Goal: Information Seeking & Learning: Learn about a topic

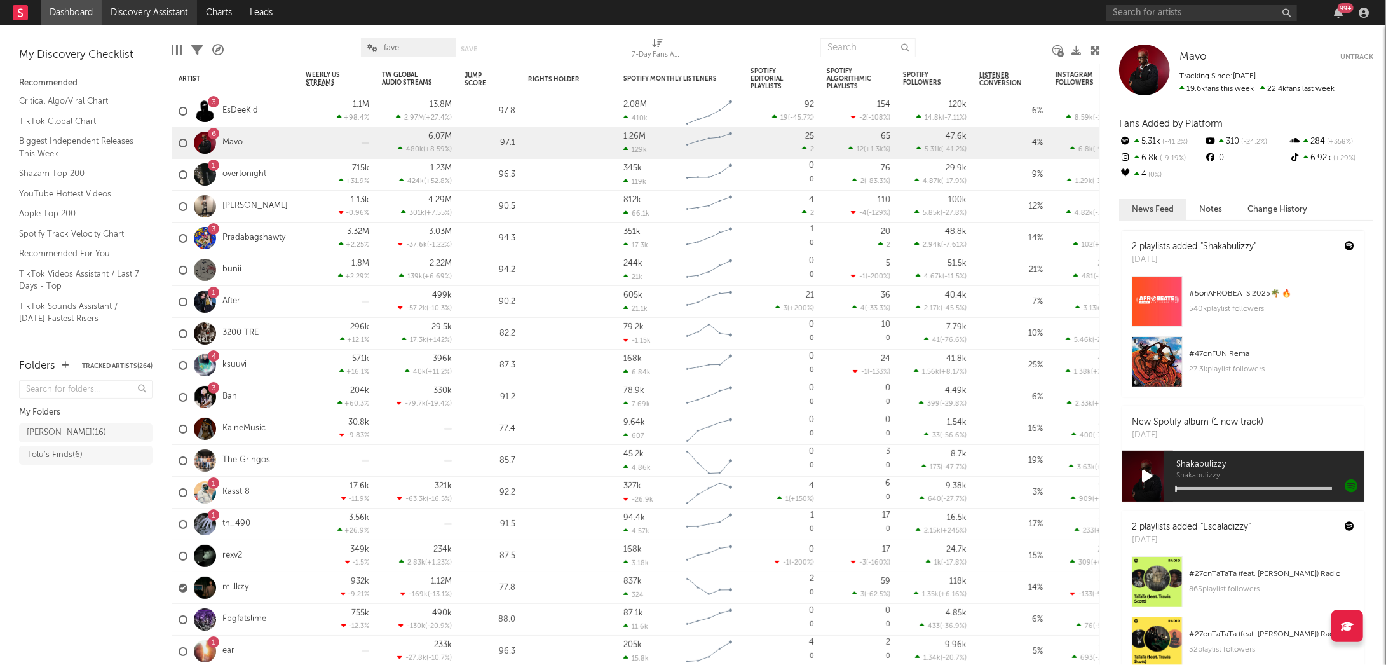
click at [178, 17] on link "Discovery Assistant" at bounding box center [149, 12] width 95 height 25
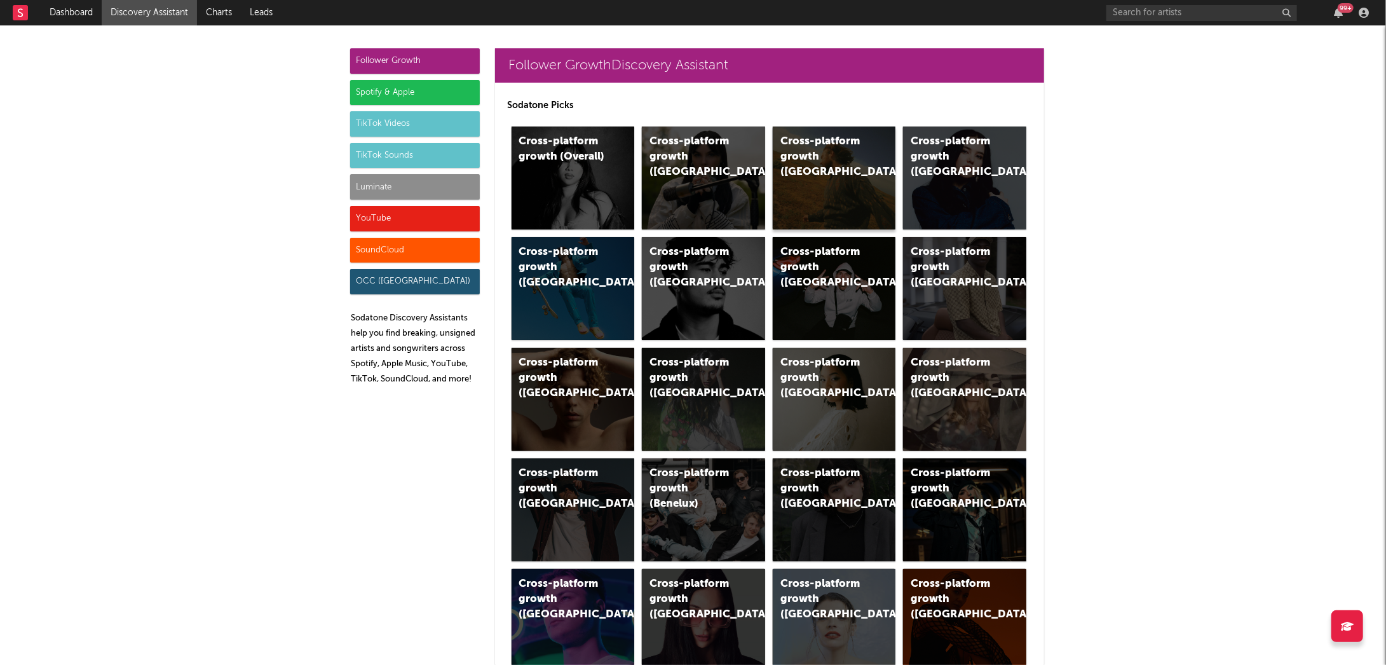
click at [807, 158] on div "Cross-platform growth ([GEOGRAPHIC_DATA])" at bounding box center [823, 157] width 86 height 46
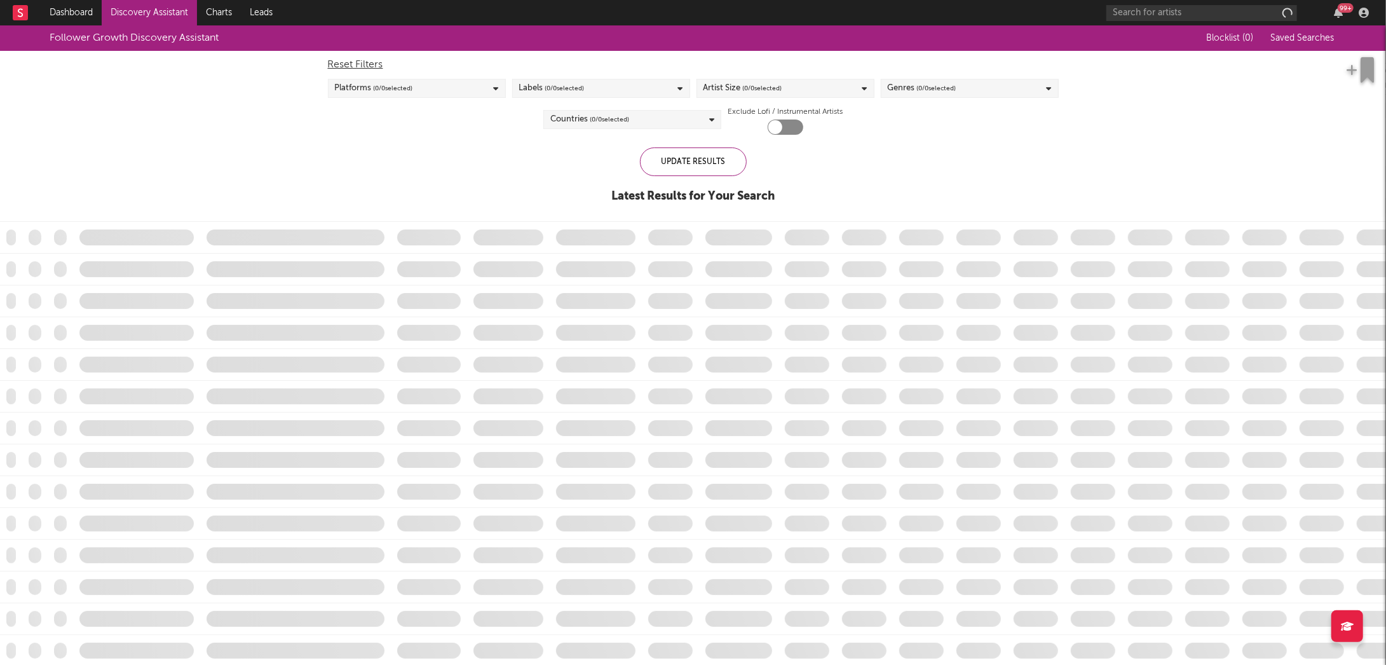
checkbox input "true"
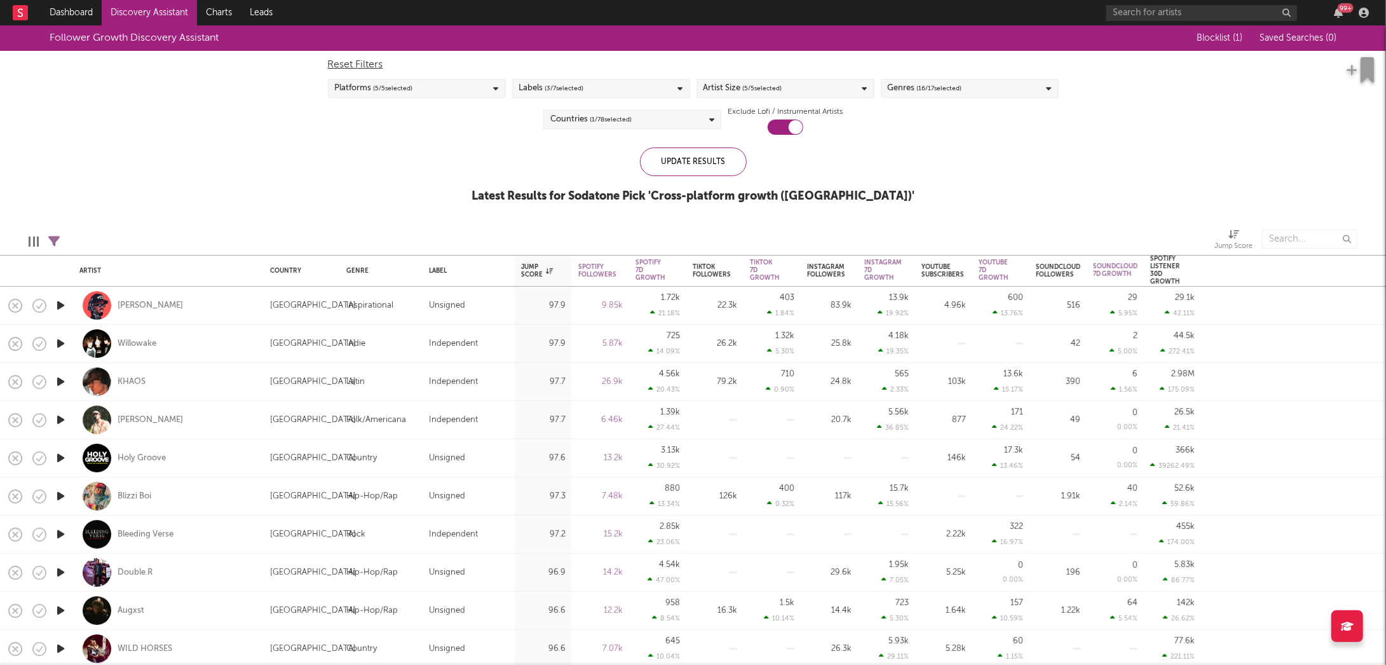
click at [783, 78] on div "Reset Filters Platforms ( 5 / 5 selected) Labels ( 3 / 7 selected) Artist Size …" at bounding box center [693, 93] width 743 height 84
click at [740, 89] on div "Artist Size ( 5 / 5 selected)" at bounding box center [742, 88] width 79 height 15
click at [989, 86] on div "Genres ( 16 / 17 selected)" at bounding box center [970, 88] width 178 height 19
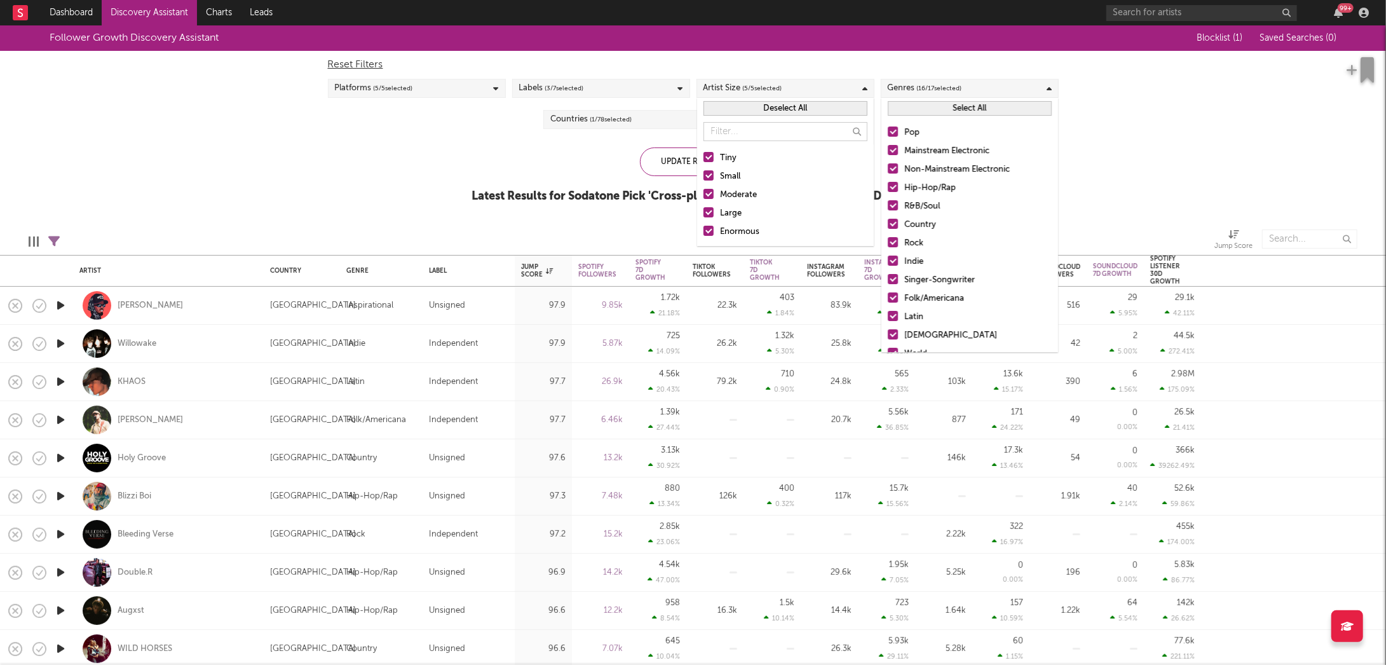
click at [553, 140] on div "Follower Growth Discovery Assistant Blocklist ( 1 ) Saved Searches ( 0 ) Reset …" at bounding box center [693, 120] width 1386 height 191
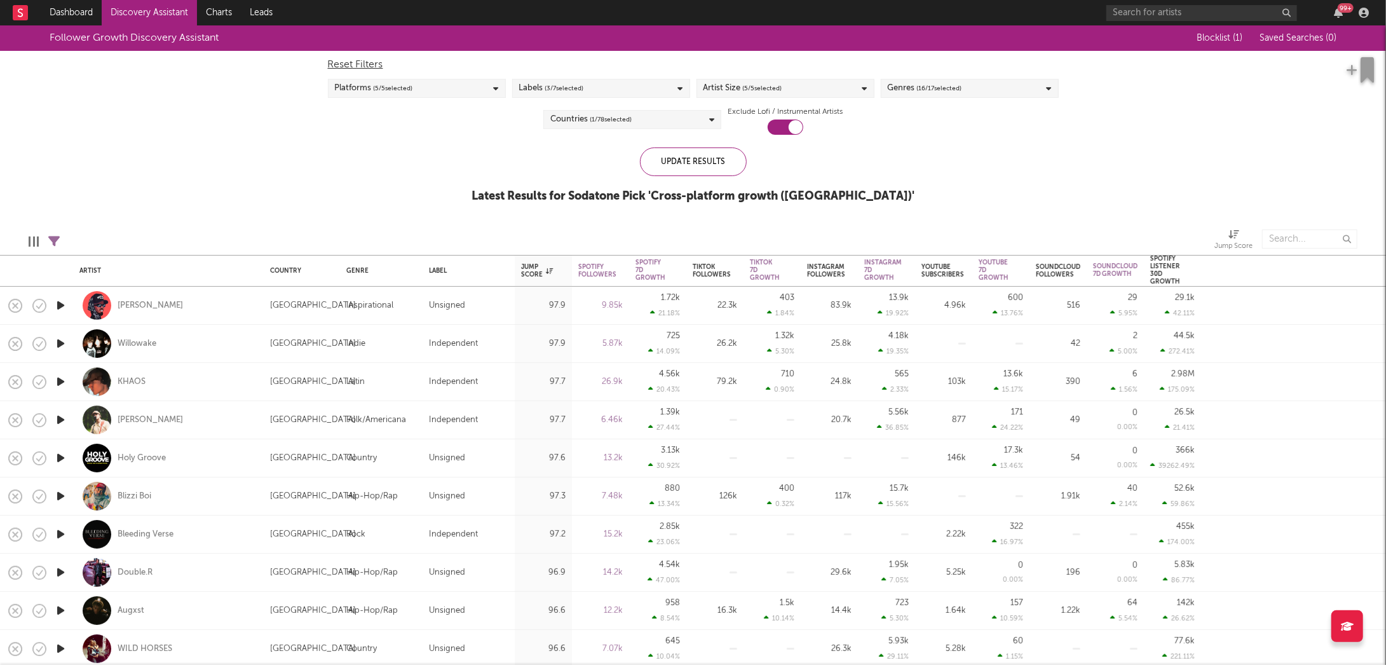
click at [755, 93] on span "( 5 / 5 selected)" at bounding box center [762, 88] width 39 height 15
click at [705, 214] on div at bounding box center [708, 212] width 10 height 10
click at [703, 214] on input "Large" at bounding box center [703, 213] width 0 height 15
click at [705, 228] on div at bounding box center [708, 231] width 10 height 10
click at [703, 228] on input "Enormous" at bounding box center [703, 231] width 0 height 15
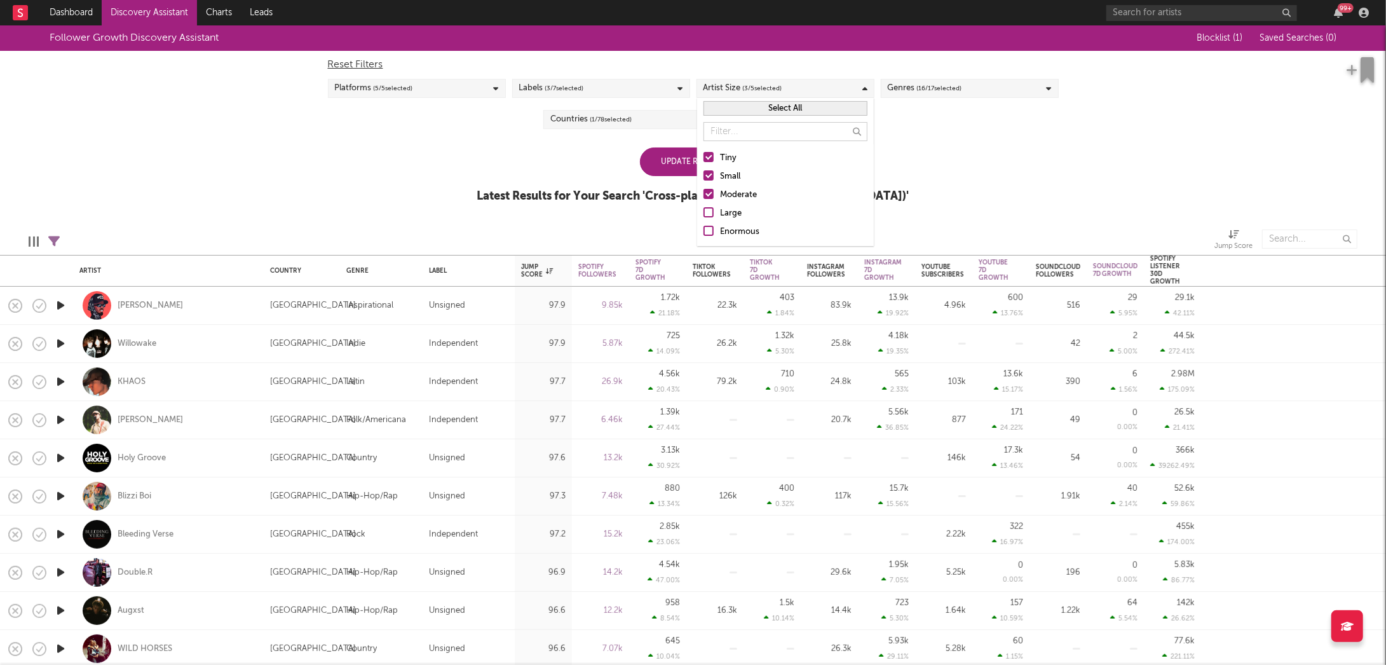
click at [577, 147] on div "Update Results Latest Results for Your Search ' Cross-platform growth ([GEOGRAP…" at bounding box center [693, 181] width 432 height 69
click at [445, 92] on div "Platforms ( 5 / 5 selected)" at bounding box center [417, 88] width 178 height 19
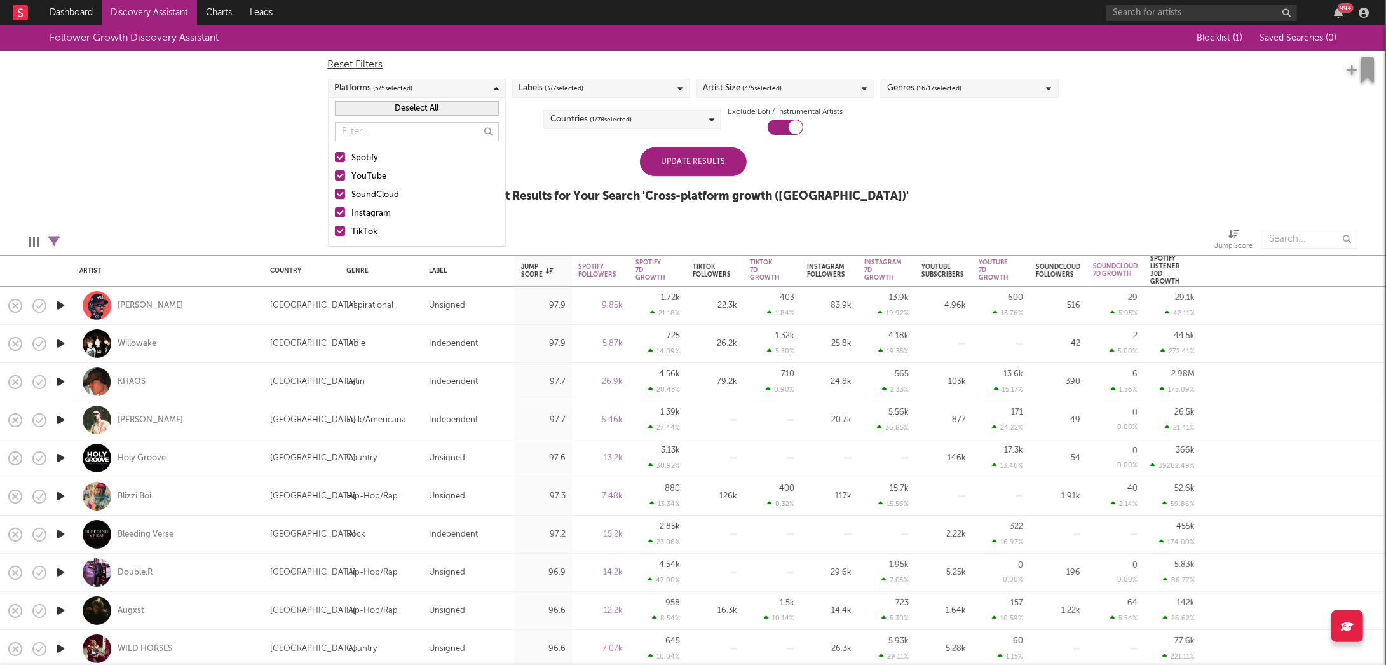
click at [595, 177] on div "Update Results Latest Results for Your Search ' Cross-platform growth ([GEOGRAP…" at bounding box center [693, 181] width 432 height 69
click at [677, 177] on div "Update Results Latest Results for Your Search ' Cross-platform growth ([GEOGRAP…" at bounding box center [693, 181] width 432 height 69
click at [672, 161] on div "Update Results" at bounding box center [693, 161] width 107 height 29
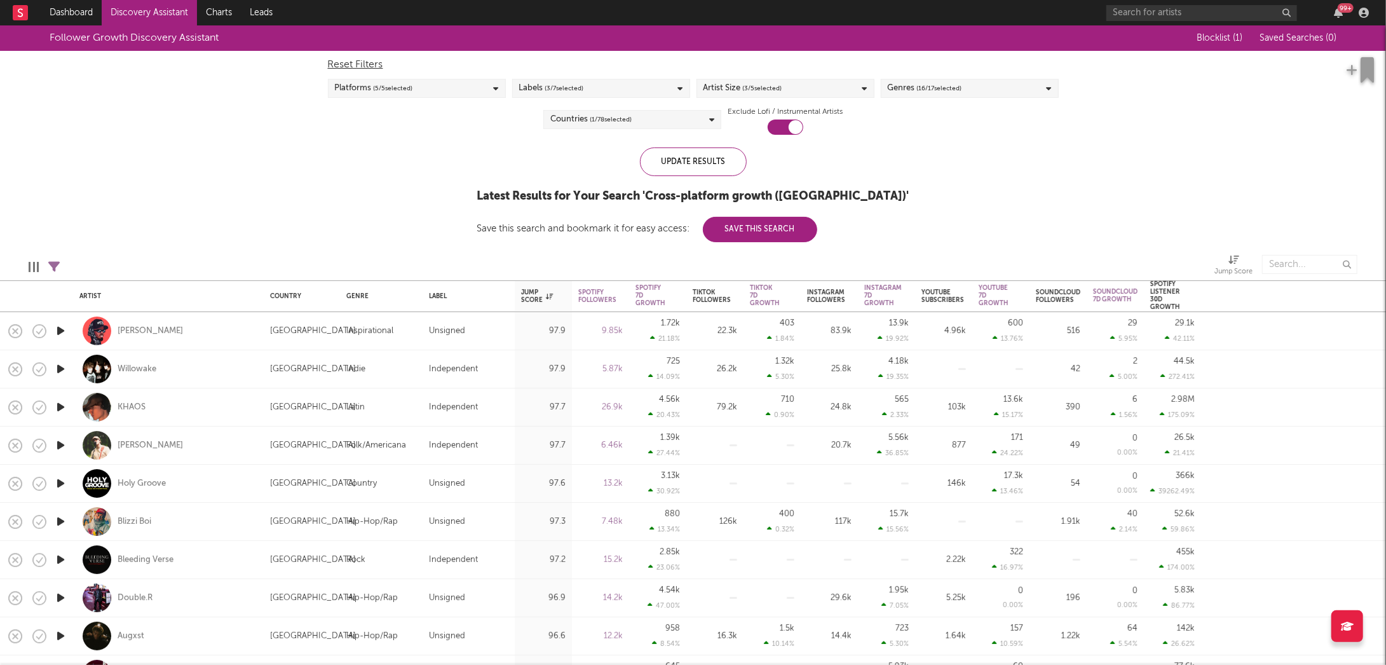
click at [426, 228] on div "Follower Growth Discovery Assistant Blocklist ( 1 ) Saved Searches ( 0 ) Reset …" at bounding box center [693, 133] width 1386 height 217
